Goal: Task Accomplishment & Management: Complete application form

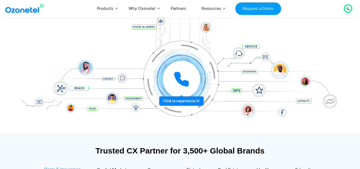
click at [185, 90] on div at bounding box center [181, 79] width 37 height 37
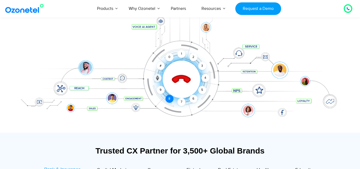
click at [167, 101] on div "8" at bounding box center [170, 99] width 8 height 8
click at [168, 97] on div "8" at bounding box center [170, 99] width 8 height 8
click at [202, 65] on div "3" at bounding box center [202, 66] width 8 height 8
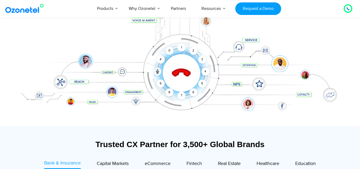
scroll to position [84, 0]
click at [171, 90] on div "8" at bounding box center [170, 92] width 8 height 8
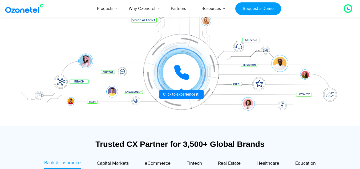
click at [178, 73] on icon at bounding box center [181, 72] width 13 height 13
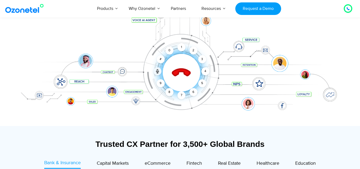
click at [180, 43] on div "1 2 3 4 5 6 7 8 9 # 0" at bounding box center [161, 51] width 37 height 37
click at [182, 46] on div "1" at bounding box center [182, 47] width 8 height 8
click at [190, 73] on icon at bounding box center [181, 72] width 19 height 19
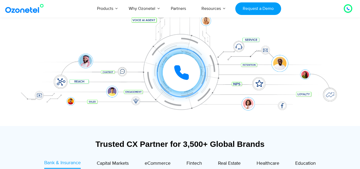
click at [347, 11] on div at bounding box center [348, 8] width 3 height 6
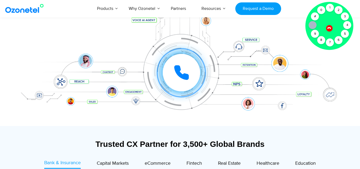
click at [330, 28] on icon at bounding box center [330, 28] width 4 height 4
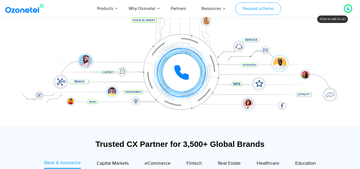
click at [268, 10] on link "Request a Demo" at bounding box center [259, 8] width 46 height 13
